Goal: Navigation & Orientation: Go to known website

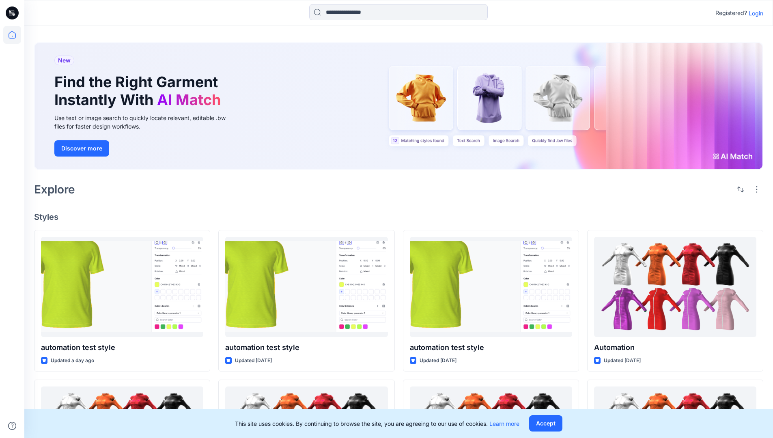
click at [754, 13] on p "Login" at bounding box center [756, 13] width 15 height 9
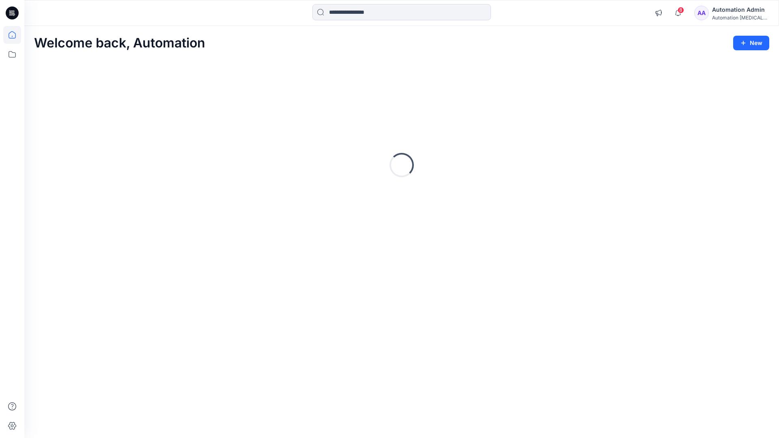
click at [15, 35] on icon at bounding box center [12, 34] width 7 height 7
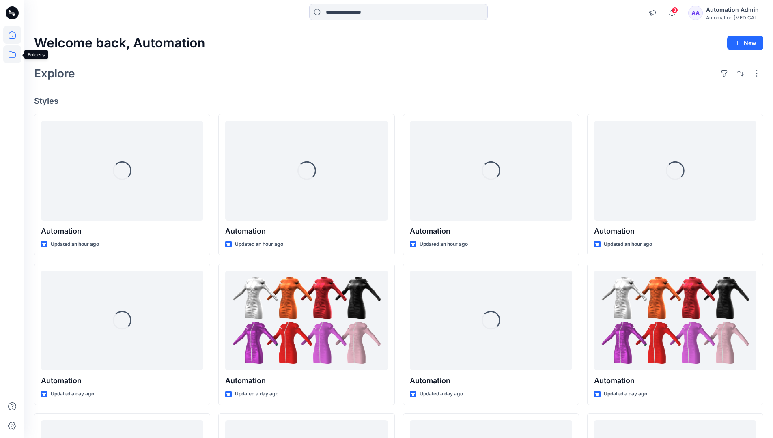
click at [11, 56] on icon at bounding box center [12, 54] width 18 height 18
